Goal: Information Seeking & Learning: Learn about a topic

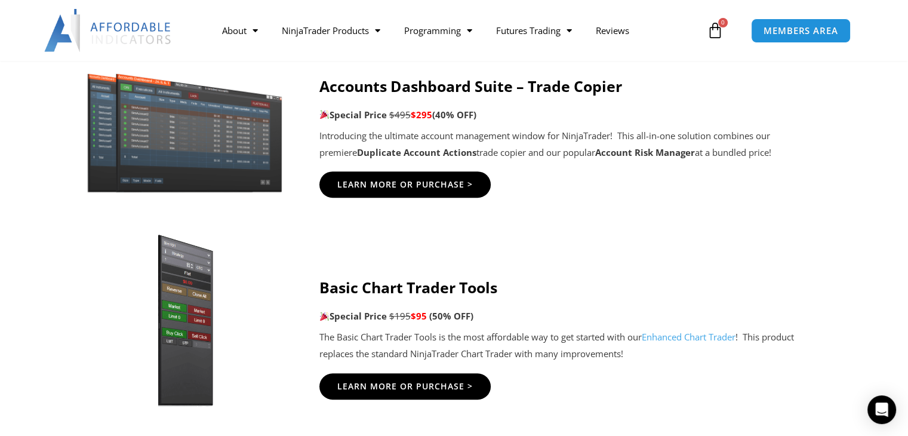
scroll to position [657, 0]
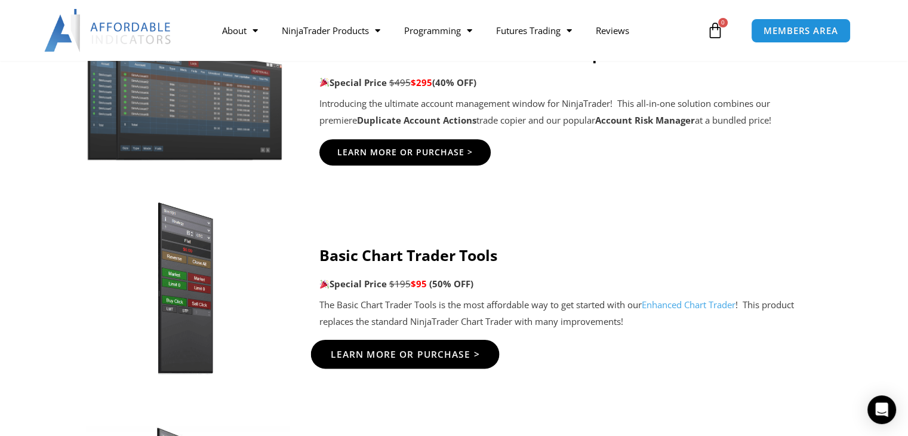
click at [414, 351] on span "Learn More Or Purchase >" at bounding box center [404, 353] width 149 height 9
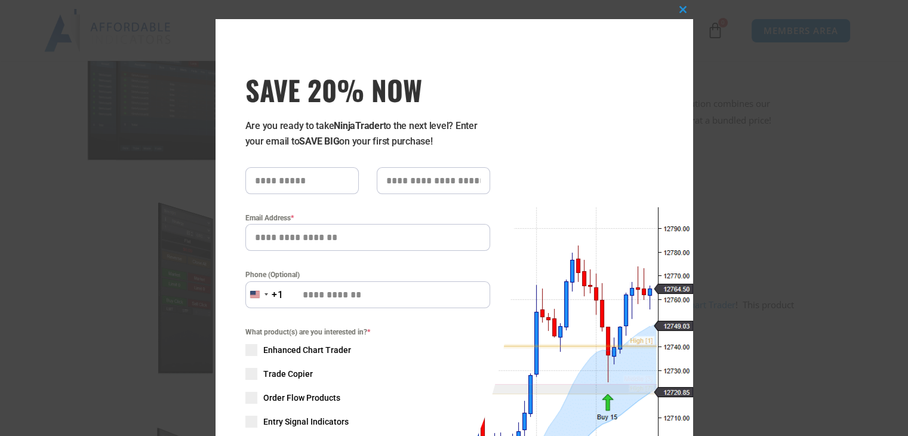
click at [878, 185] on div "Close this module SAVE 20% NOW Are you ready to take NinjaTrader to the next le…" at bounding box center [454, 218] width 908 height 436
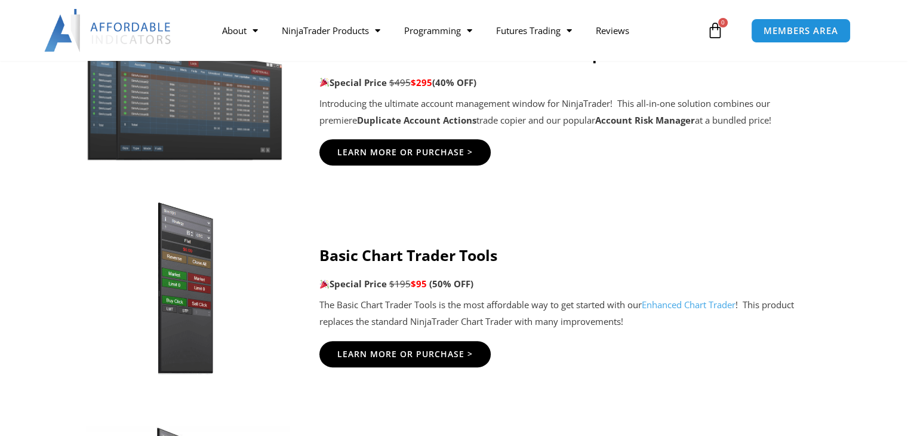
click at [508, 282] on p "Special Price $195 $95 (50% OFF)" at bounding box center [573, 284] width 508 height 17
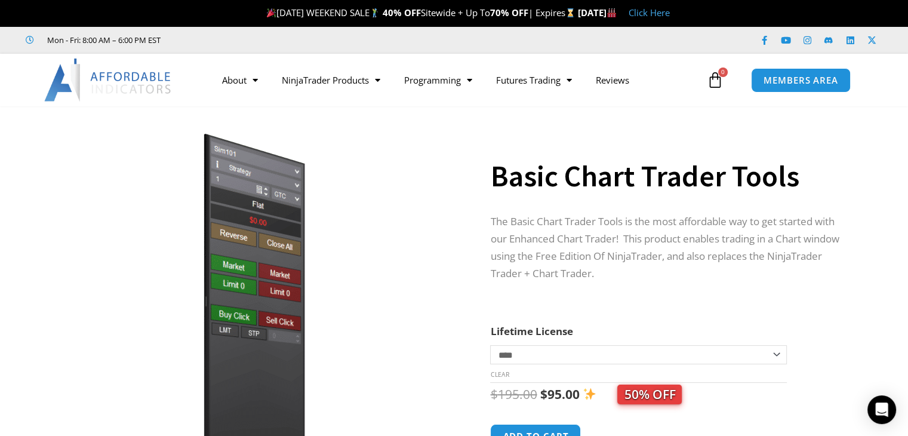
click at [248, 314] on img at bounding box center [254, 292] width 384 height 330
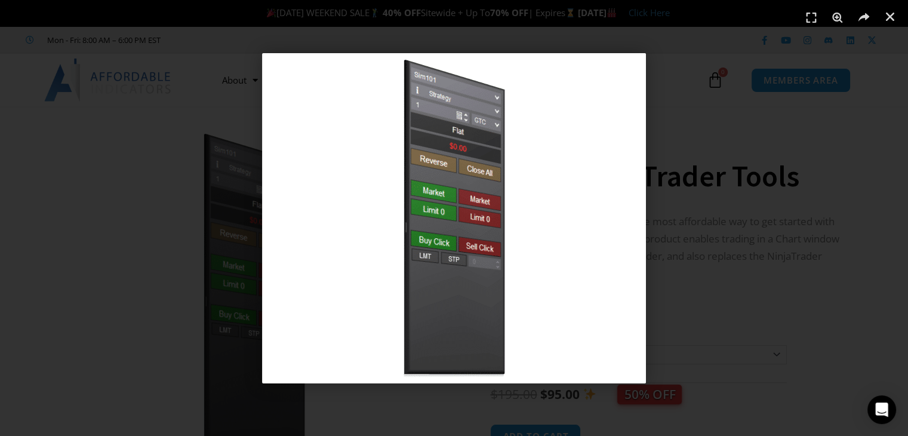
click at [591, 274] on img "1 / 1" at bounding box center [454, 218] width 384 height 330
click at [743, 297] on div "1 / 1" at bounding box center [454, 218] width 825 height 352
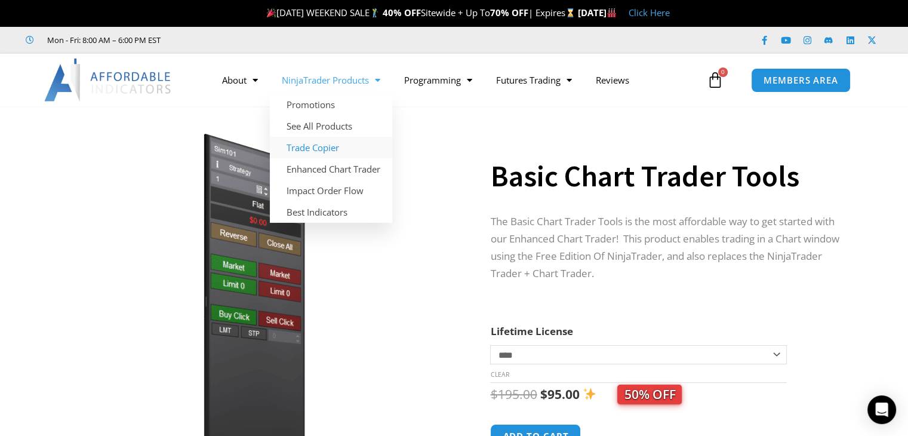
click at [308, 146] on link "Trade Copier" at bounding box center [331, 147] width 122 height 21
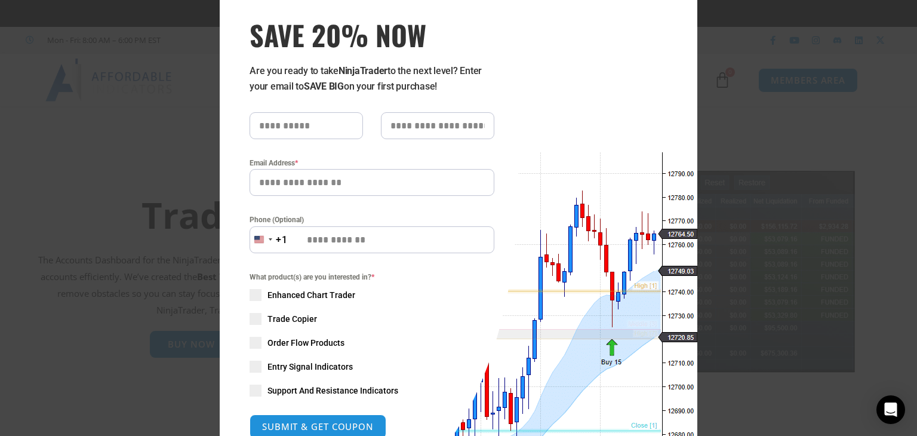
scroll to position [60, 0]
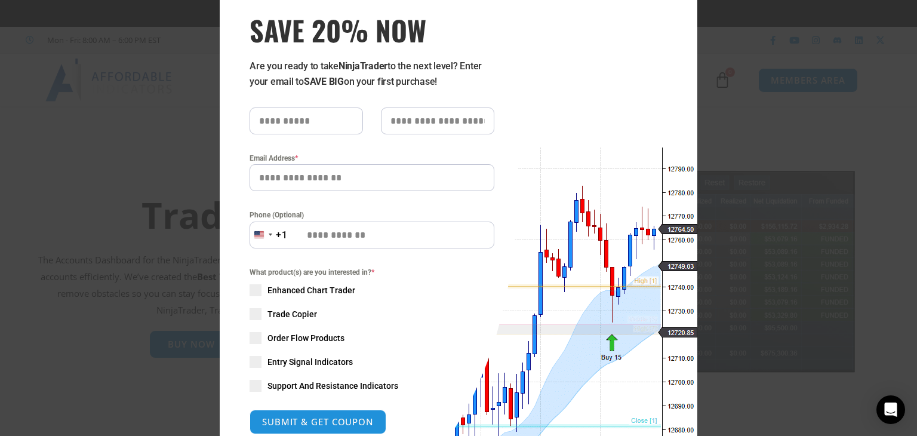
click at [297, 124] on input "text" at bounding box center [306, 120] width 113 height 27
click at [297, 120] on input "text" at bounding box center [306, 120] width 113 height 27
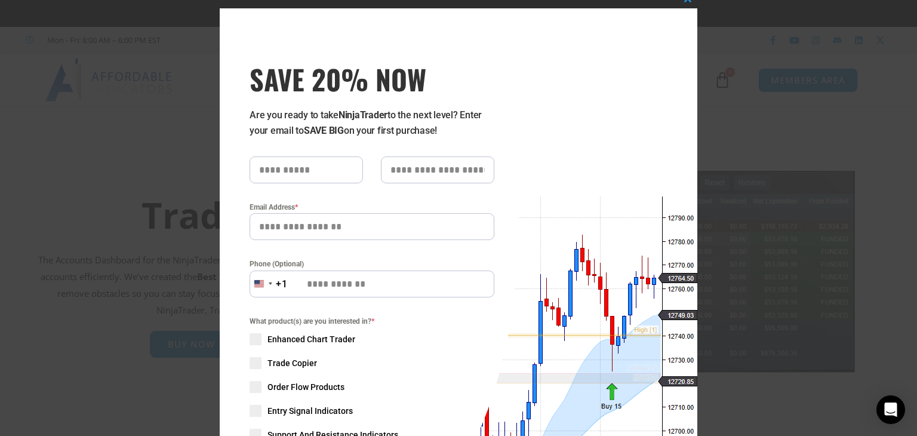
scroll to position [0, 0]
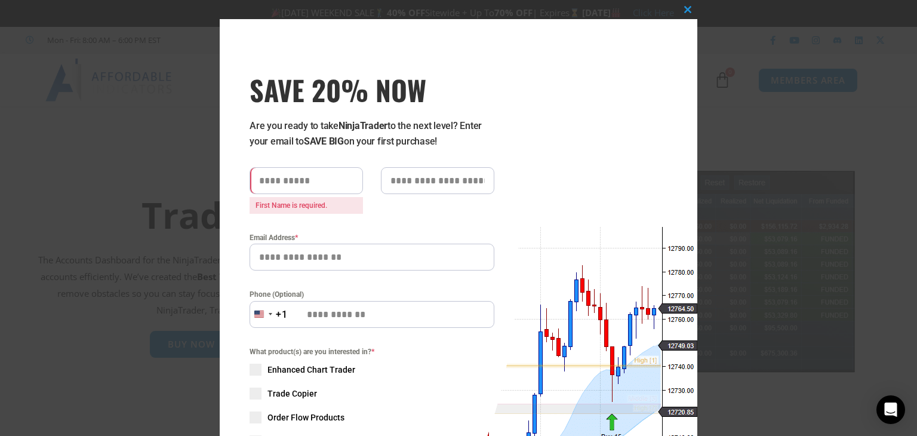
click at [321, 237] on div "Email Address *" at bounding box center [372, 251] width 245 height 39
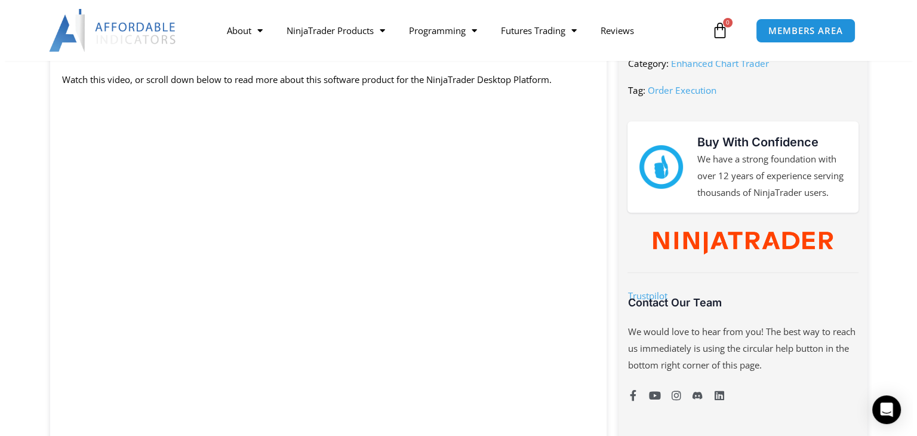
scroll to position [537, 0]
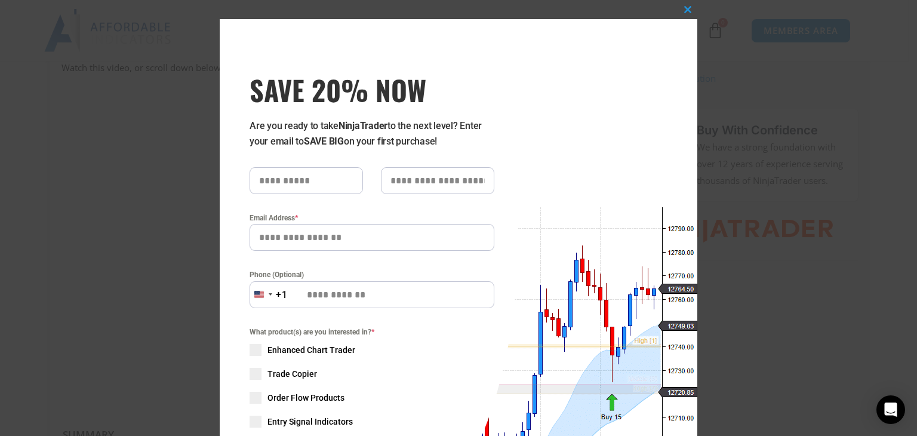
click at [285, 342] on div "What product(s) are you interested in? * Enhanced Chart Trader Trade Copier Ord…" at bounding box center [372, 388] width 245 height 125
click at [435, 371] on div "What product(s) are you interested in? * Enhanced Chart Trader Trade Copier Ord…" at bounding box center [372, 388] width 245 height 125
click at [497, 323] on div "SAVE 20% NOW Are you ready to take NinjaTrader to the next level? Enter your em…" at bounding box center [369, 292] width 299 height 546
click at [365, 353] on div "What product(s) are you interested in? * Enhanced Chart Trader Trade Copier Ord…" at bounding box center [372, 388] width 245 height 125
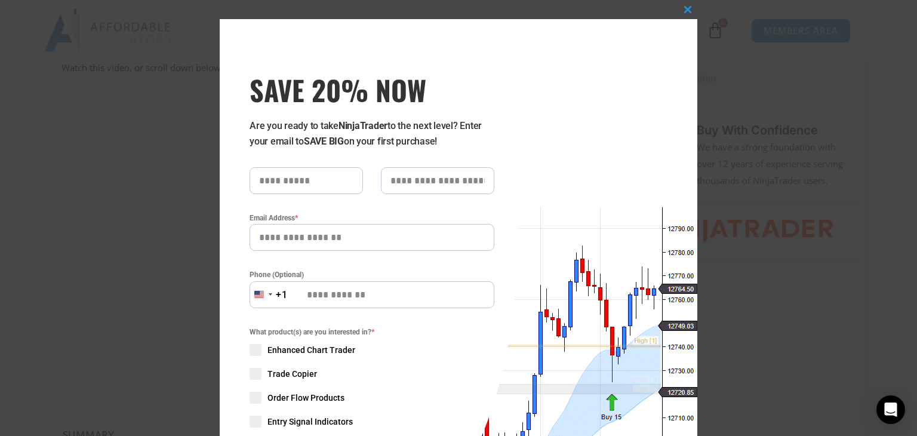
click at [881, 389] on div "Close this module SAVE 20% NOW Are you ready to take NinjaTrader to the next le…" at bounding box center [458, 218] width 917 height 436
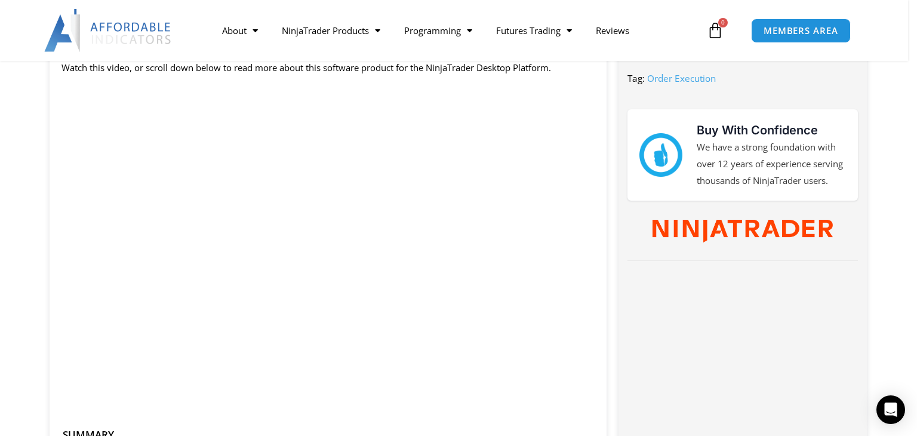
drag, startPoint x: 477, startPoint y: 417, endPoint x: 478, endPoint y: 410, distance: 7.3
click at [478, 410] on p at bounding box center [328, 410] width 533 height 17
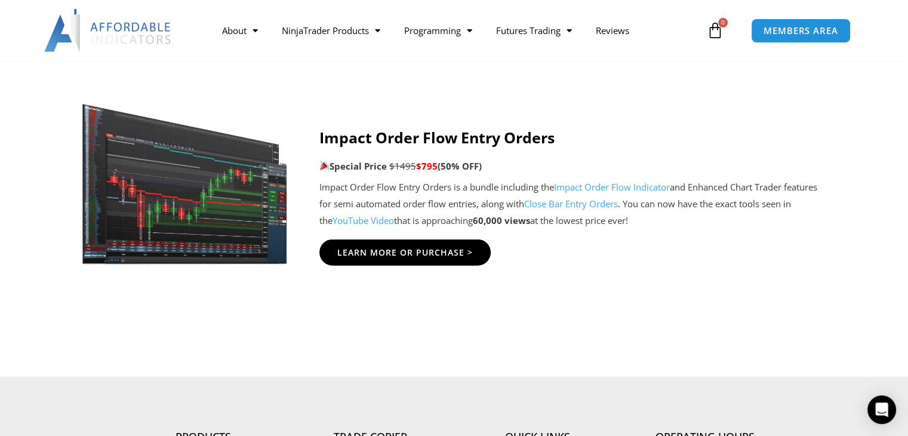
scroll to position [2807, 0]
